Goal: Information Seeking & Learning: Learn about a topic

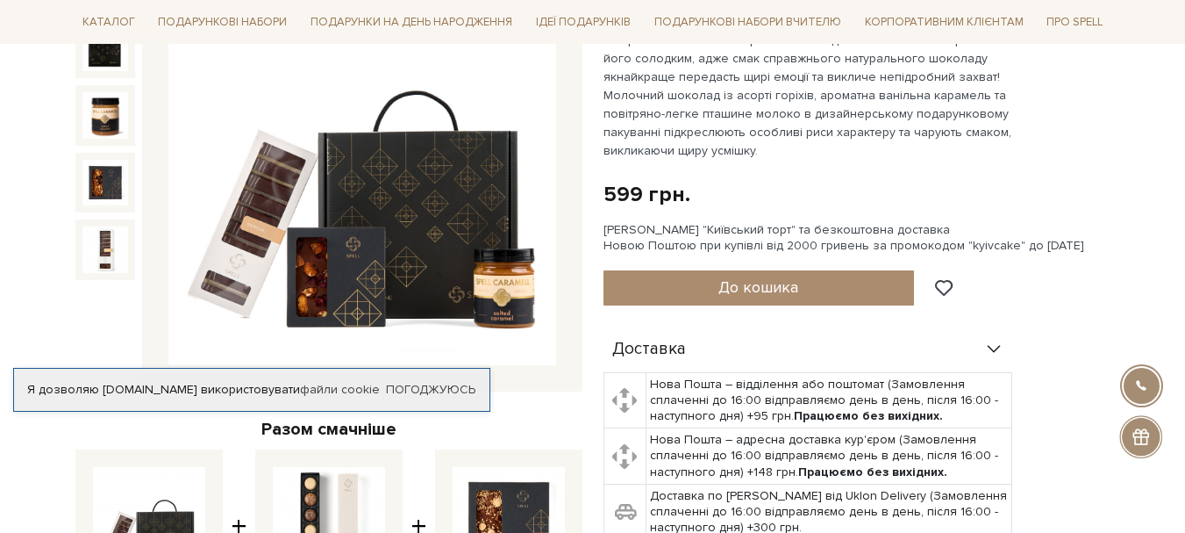
scroll to position [351, 0]
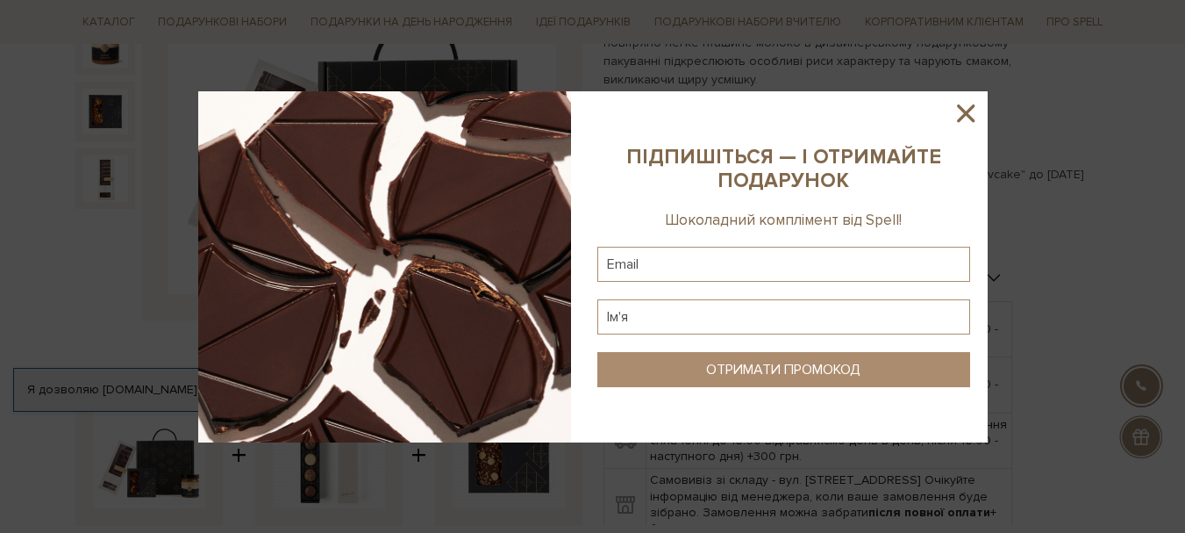
click at [962, 112] on icon at bounding box center [966, 113] width 30 height 30
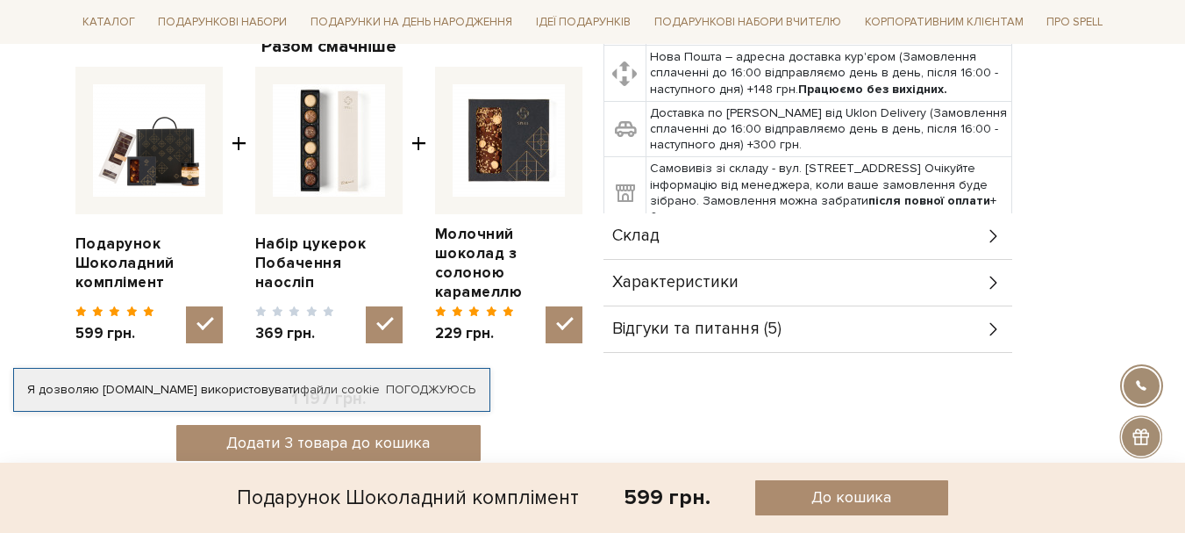
scroll to position [702, 0]
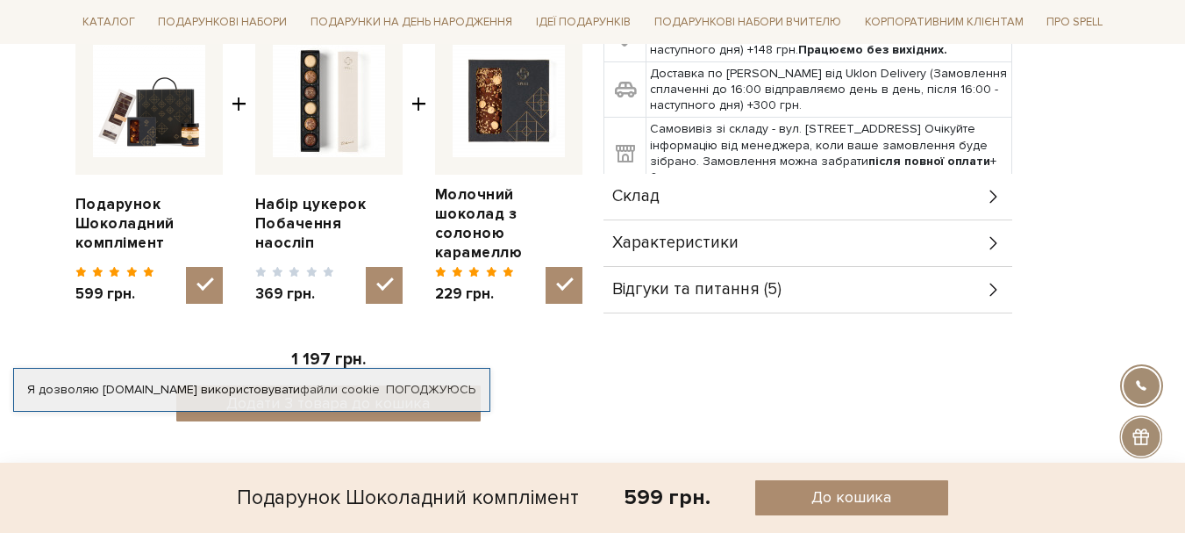
click at [690, 239] on span "Характеристики" at bounding box center [675, 243] width 126 height 16
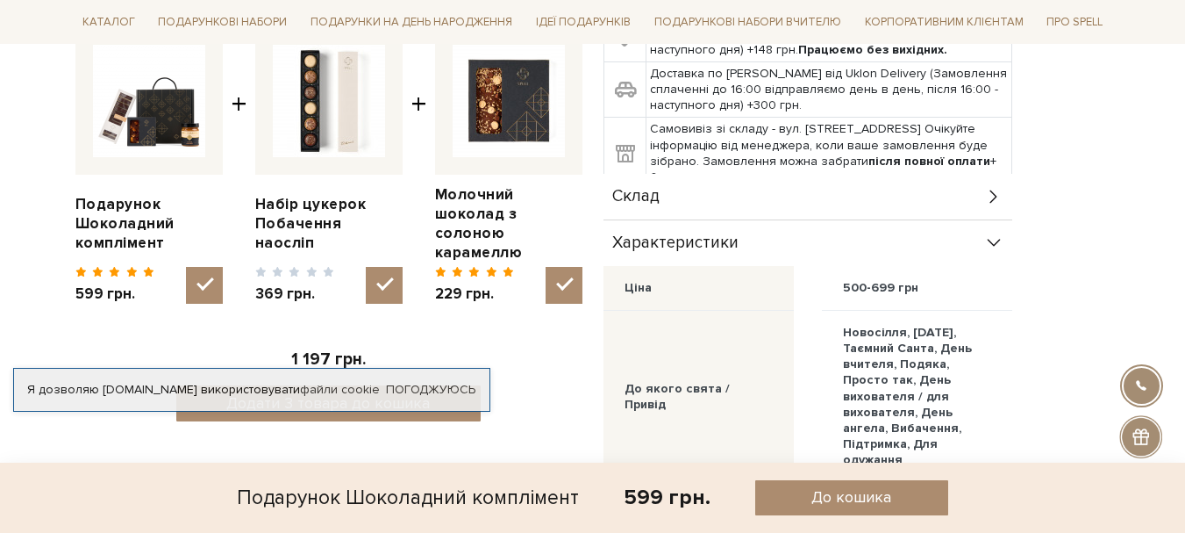
click at [525, 103] on img at bounding box center [509, 101] width 112 height 112
click at [546, 267] on input "checkbox" at bounding box center [564, 285] width 37 height 37
checkbox input "false"
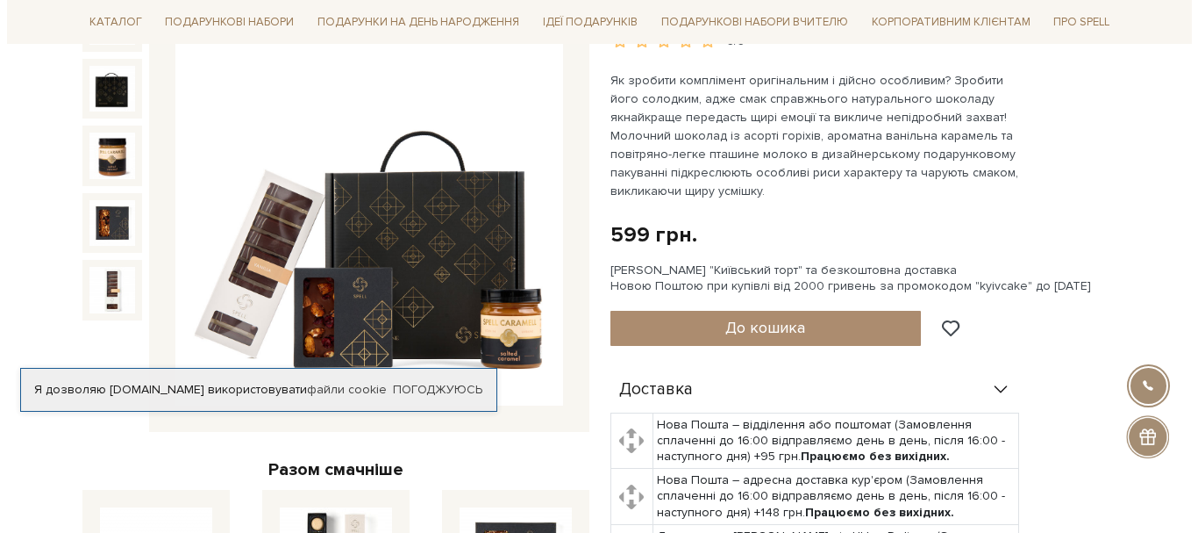
scroll to position [263, 0]
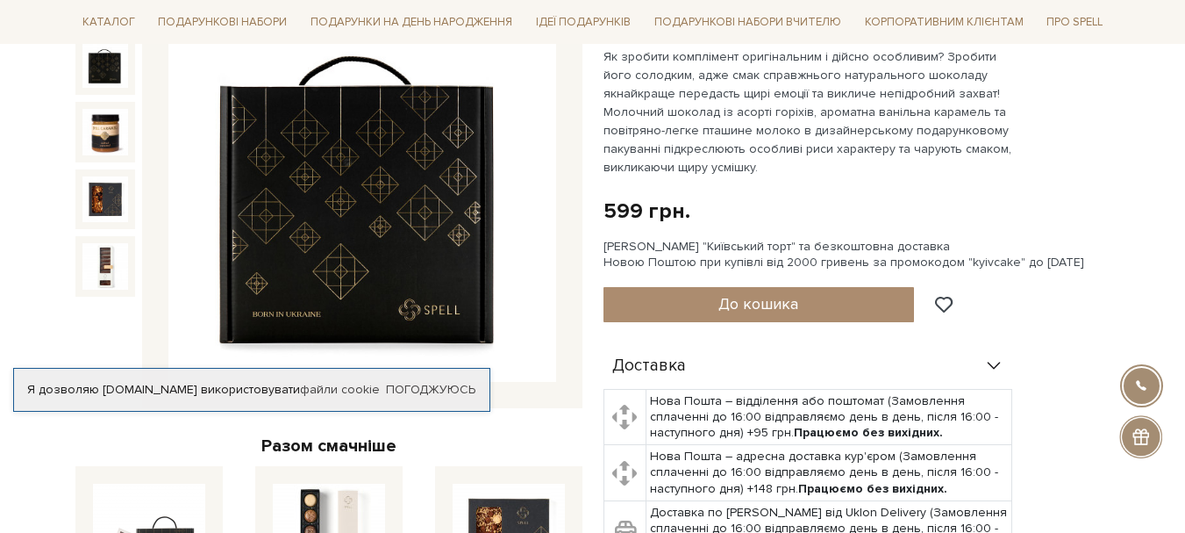
click at [103, 65] on img at bounding box center [105, 65] width 46 height 46
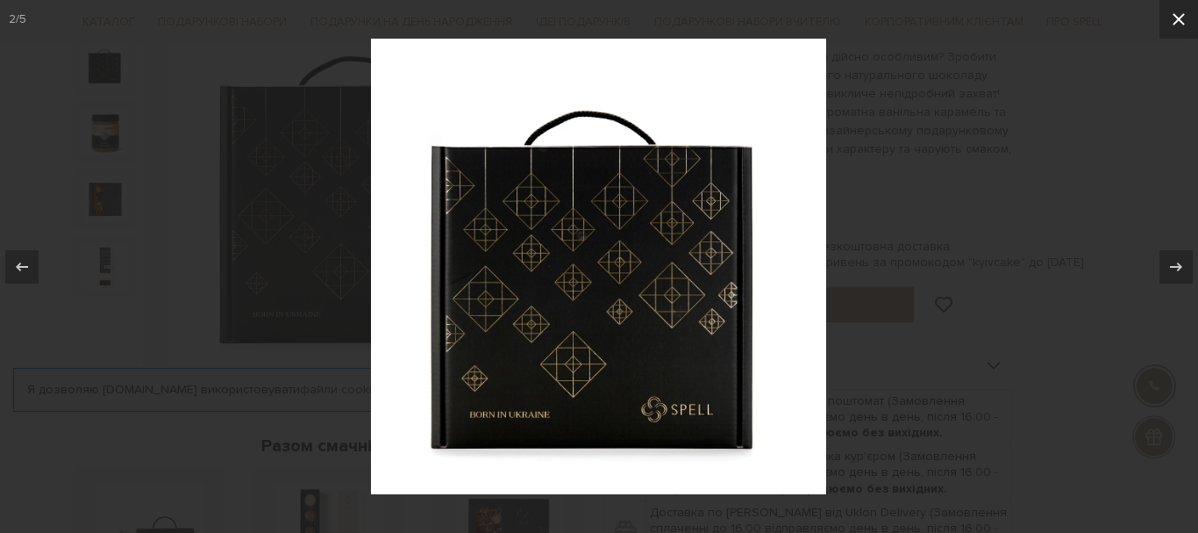
click at [1174, 16] on icon at bounding box center [1179, 19] width 21 height 21
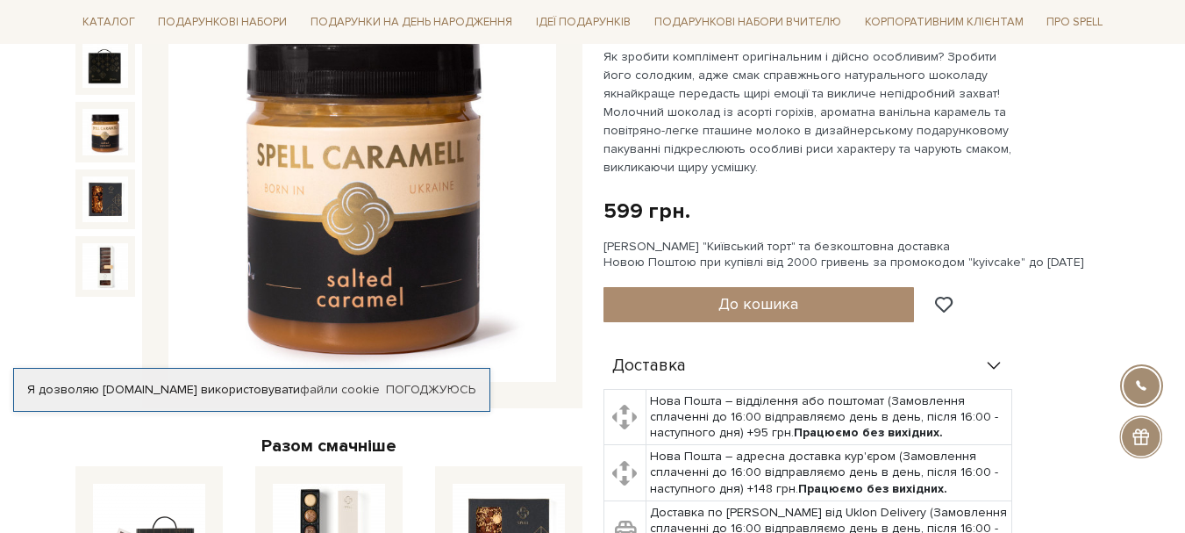
click at [114, 133] on img at bounding box center [105, 132] width 46 height 46
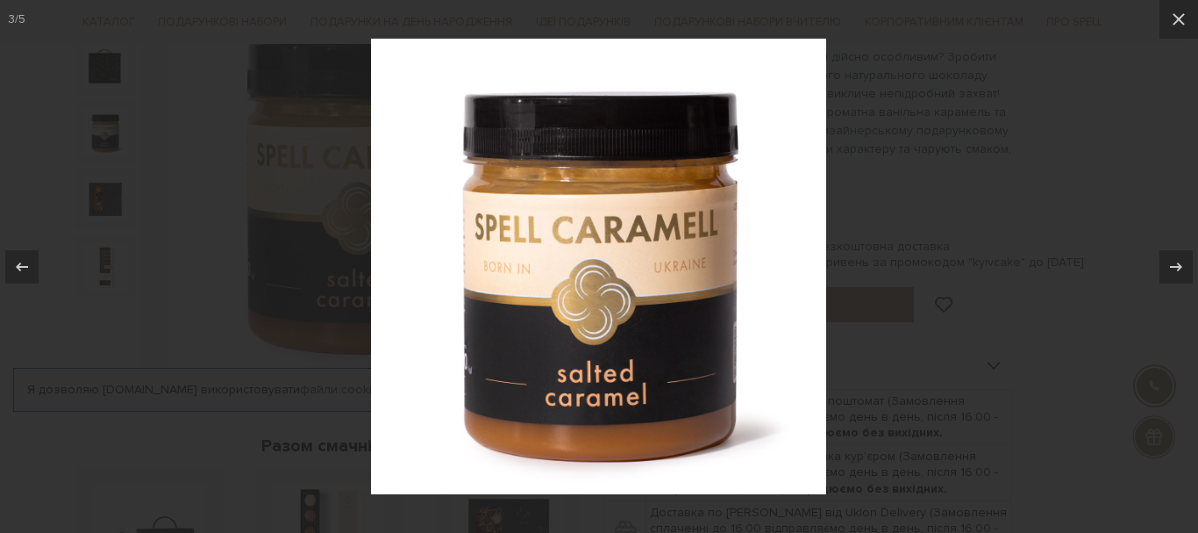
click at [111, 207] on div at bounding box center [599, 266] width 1198 height 533
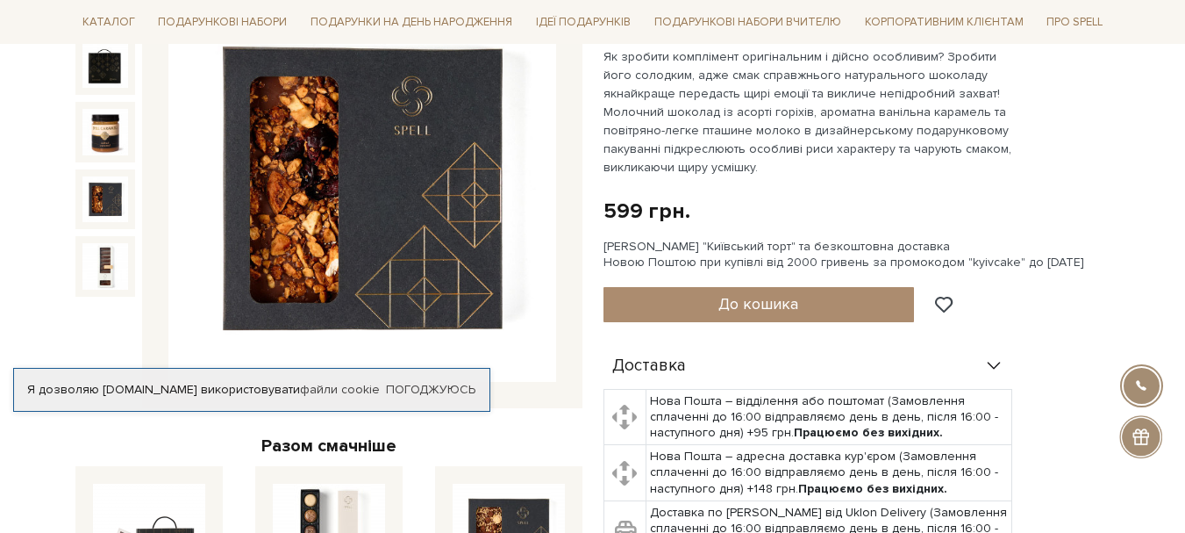
click at [111, 207] on img at bounding box center [105, 199] width 46 height 46
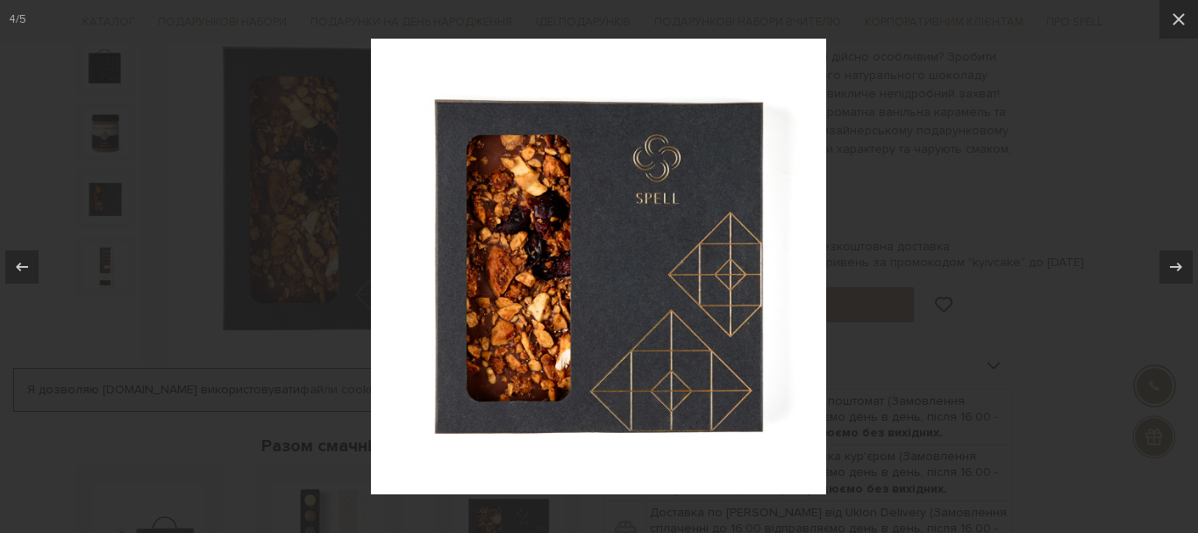
click at [105, 258] on div at bounding box center [599, 266] width 1198 height 533
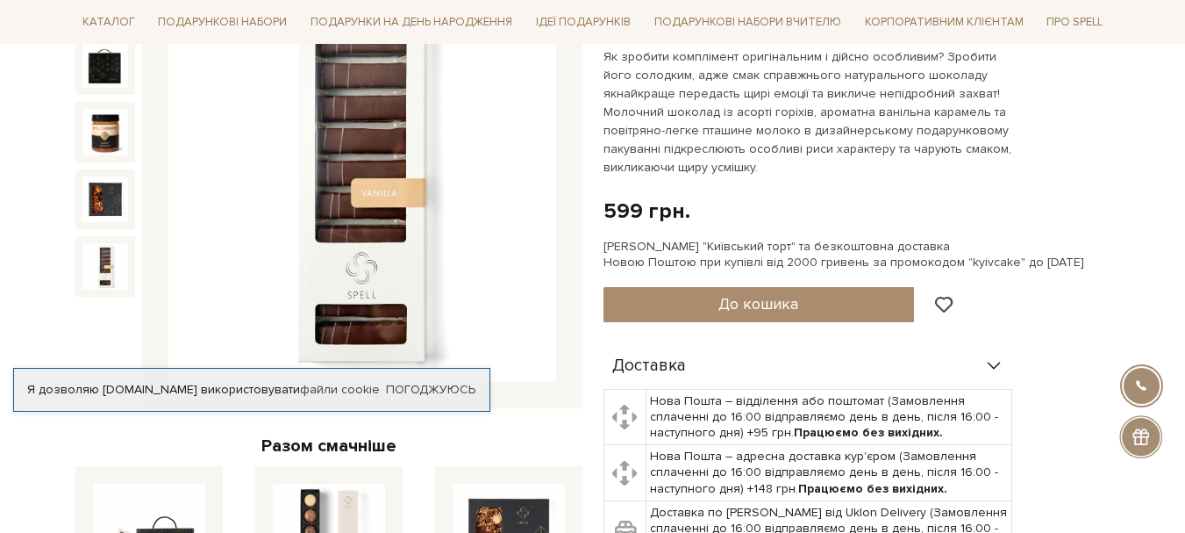
click at [106, 258] on img at bounding box center [105, 266] width 46 height 46
